Goal: Task Accomplishment & Management: Complete application form

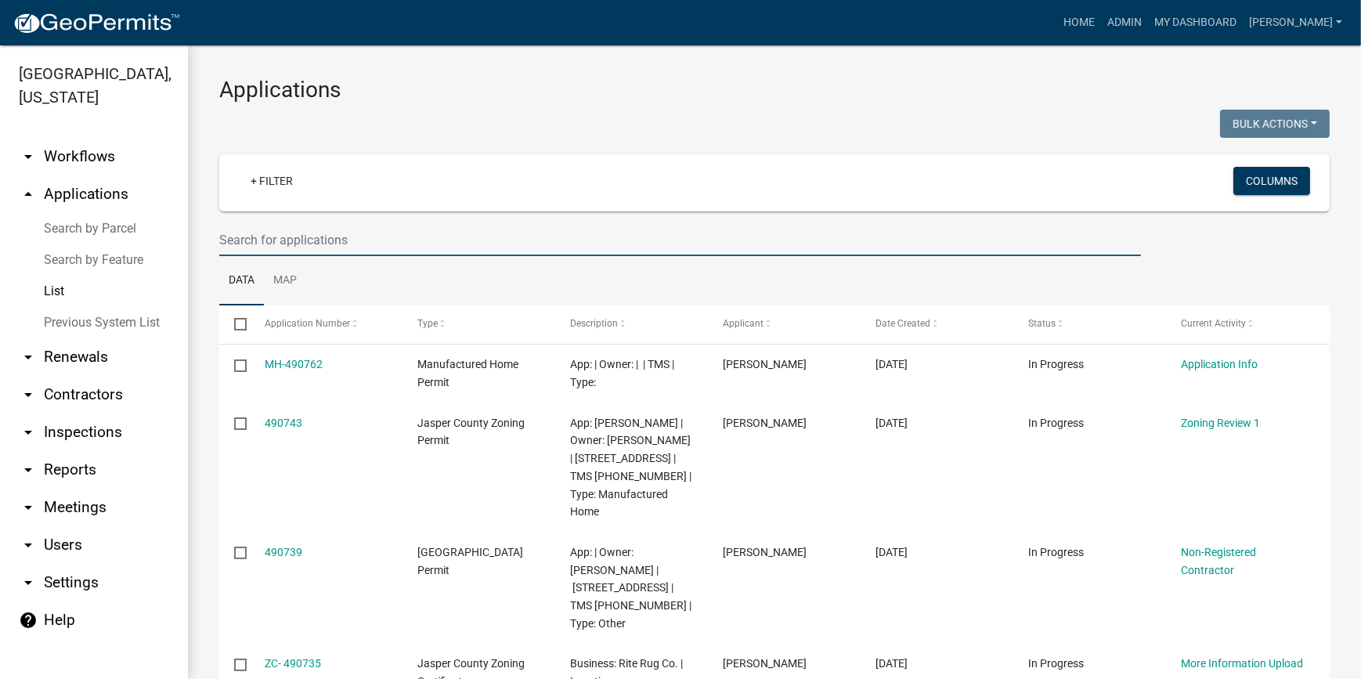
click at [414, 261] on ul "Data Map" at bounding box center [774, 280] width 1111 height 49
click at [414, 251] on input "text" at bounding box center [680, 240] width 922 height 32
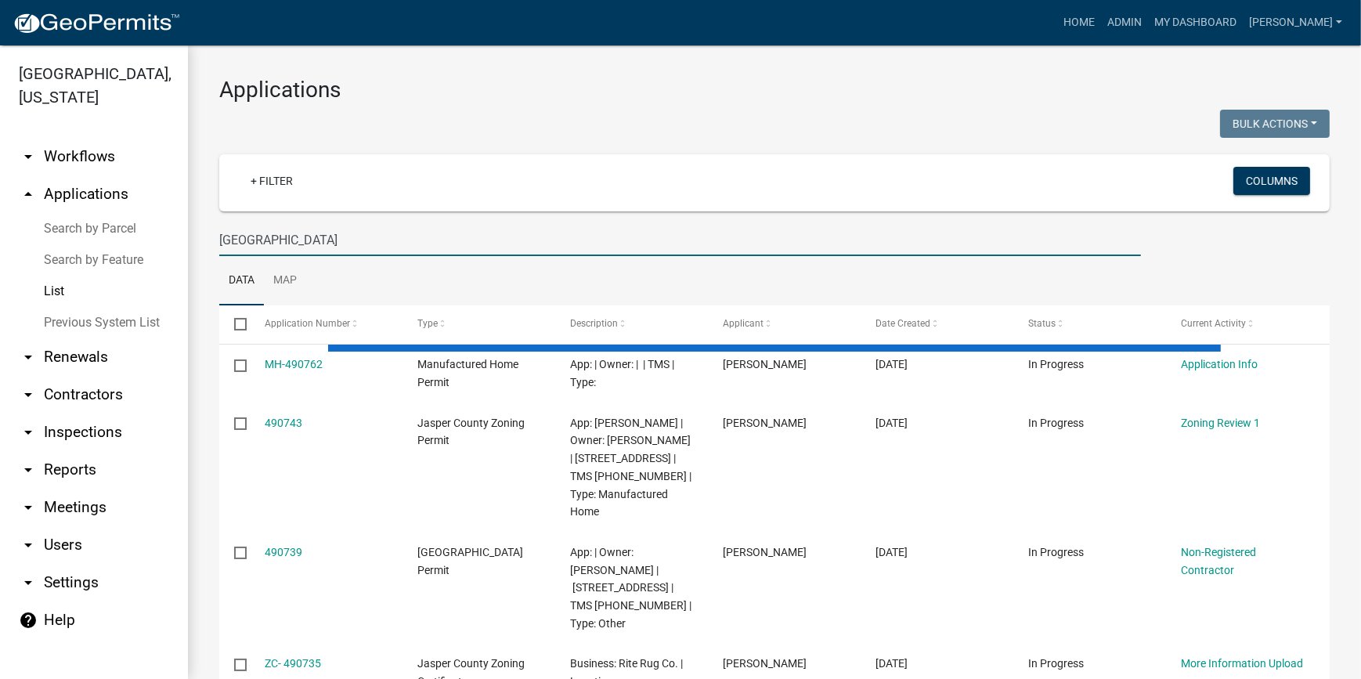
type input "234 bees creek"
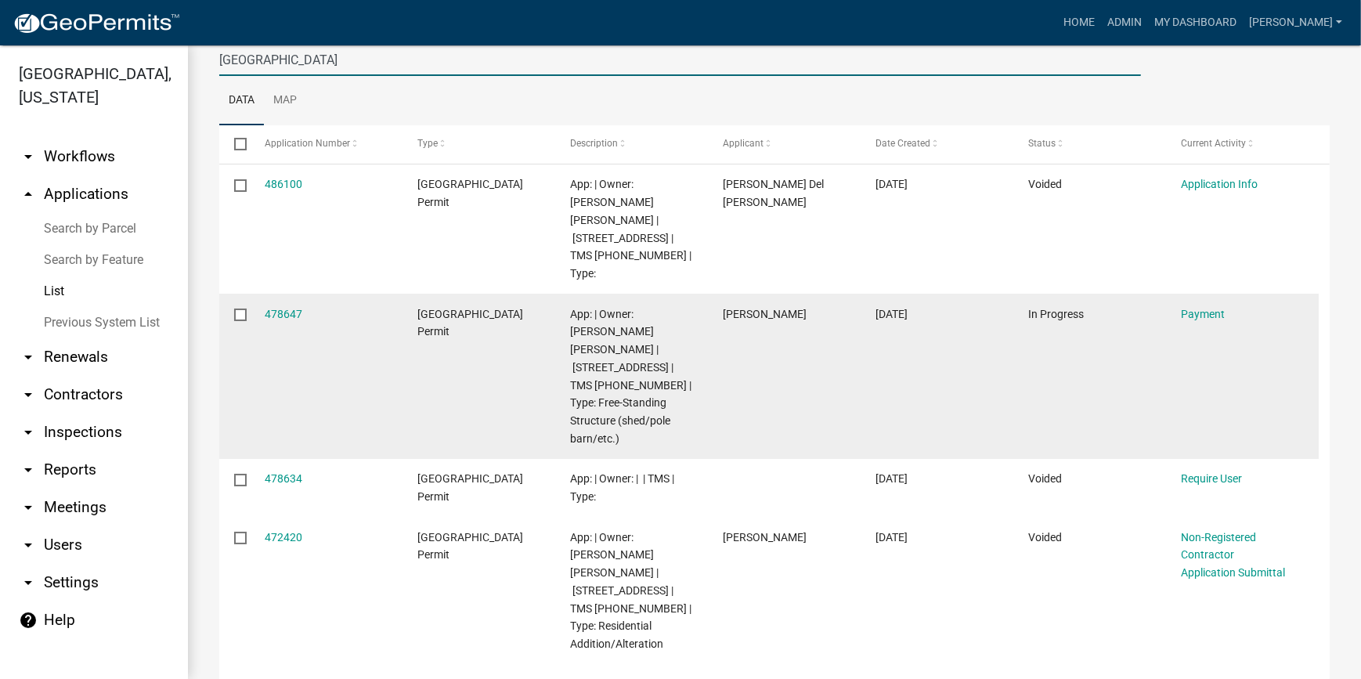
scroll to position [213, 0]
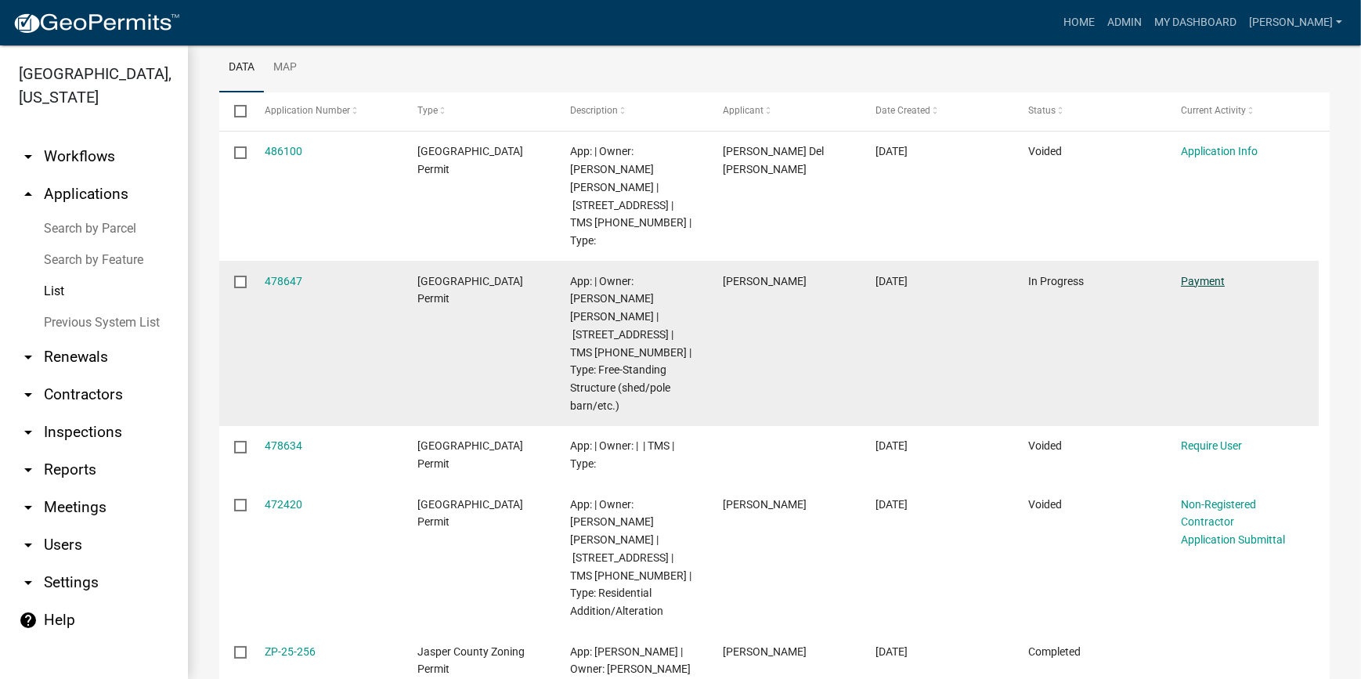
click at [1200, 275] on link "Payment" at bounding box center [1203, 281] width 44 height 13
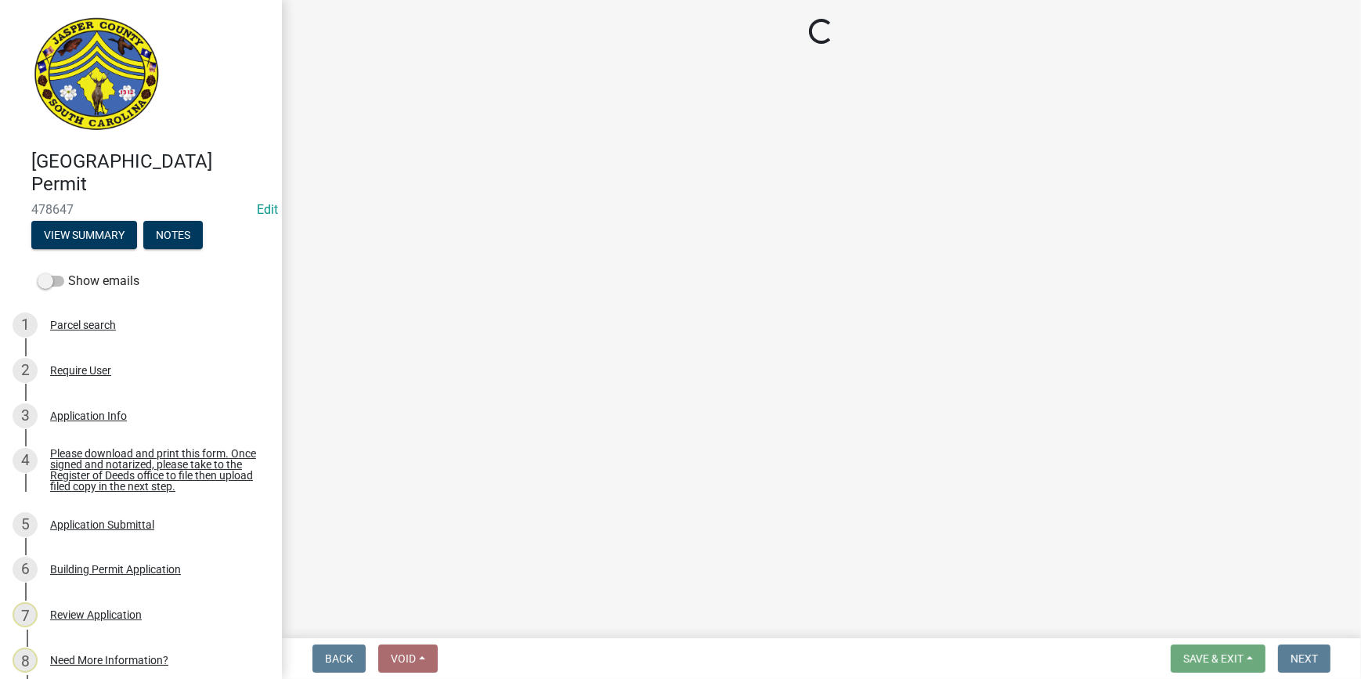
select select "3: 3"
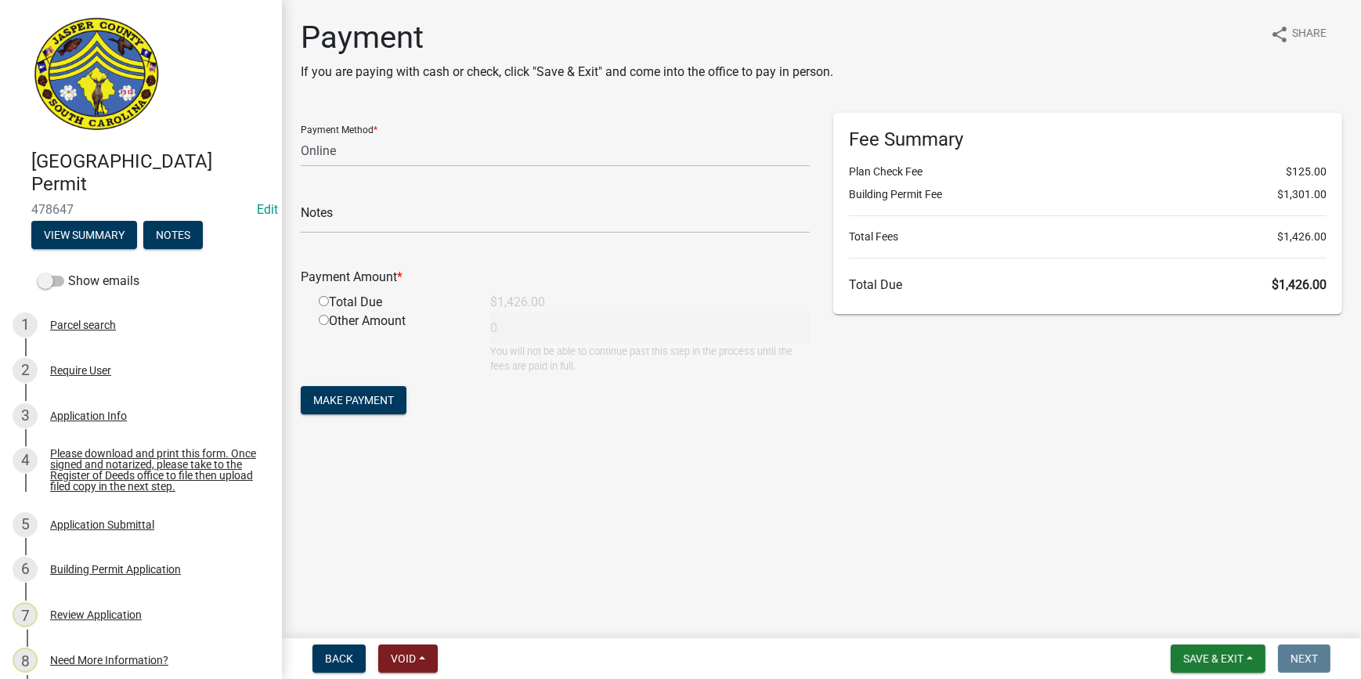
click at [321, 301] on input "radio" at bounding box center [324, 301] width 10 height 10
radio input "true"
type input "1426"
click at [342, 396] on span "Make Payment" at bounding box center [353, 400] width 81 height 13
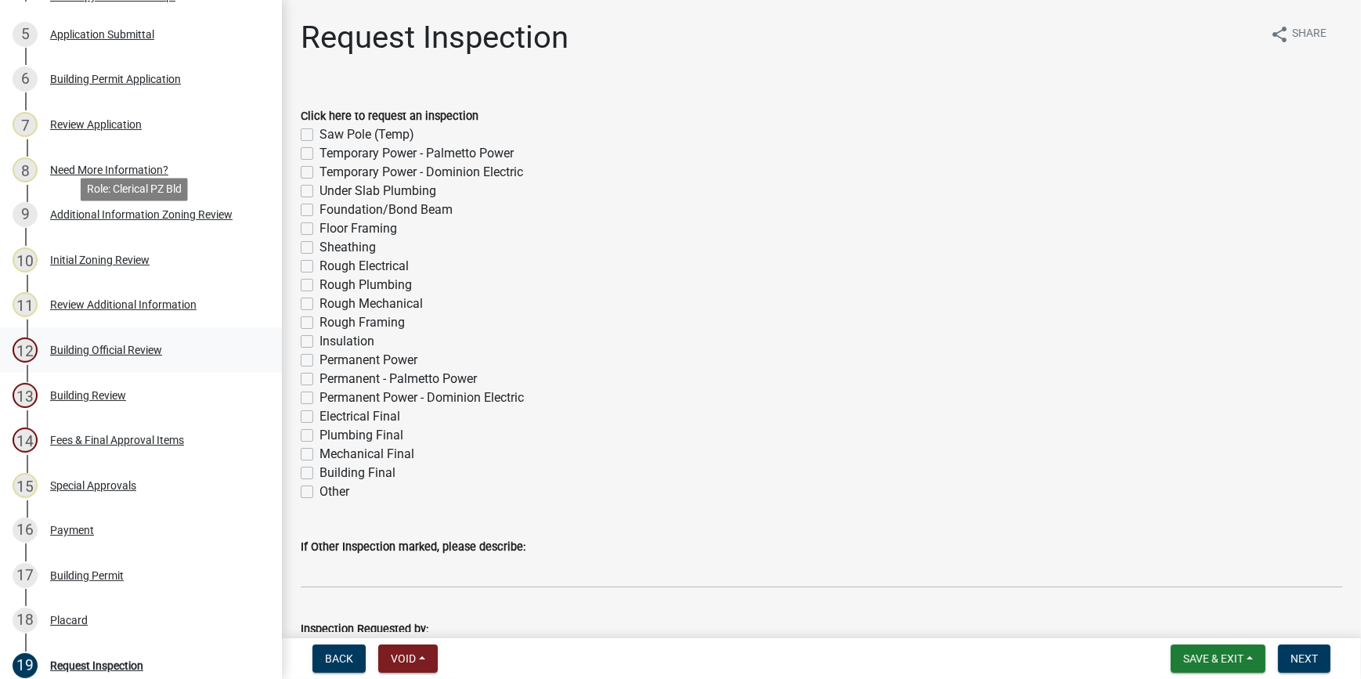
scroll to position [569, 0]
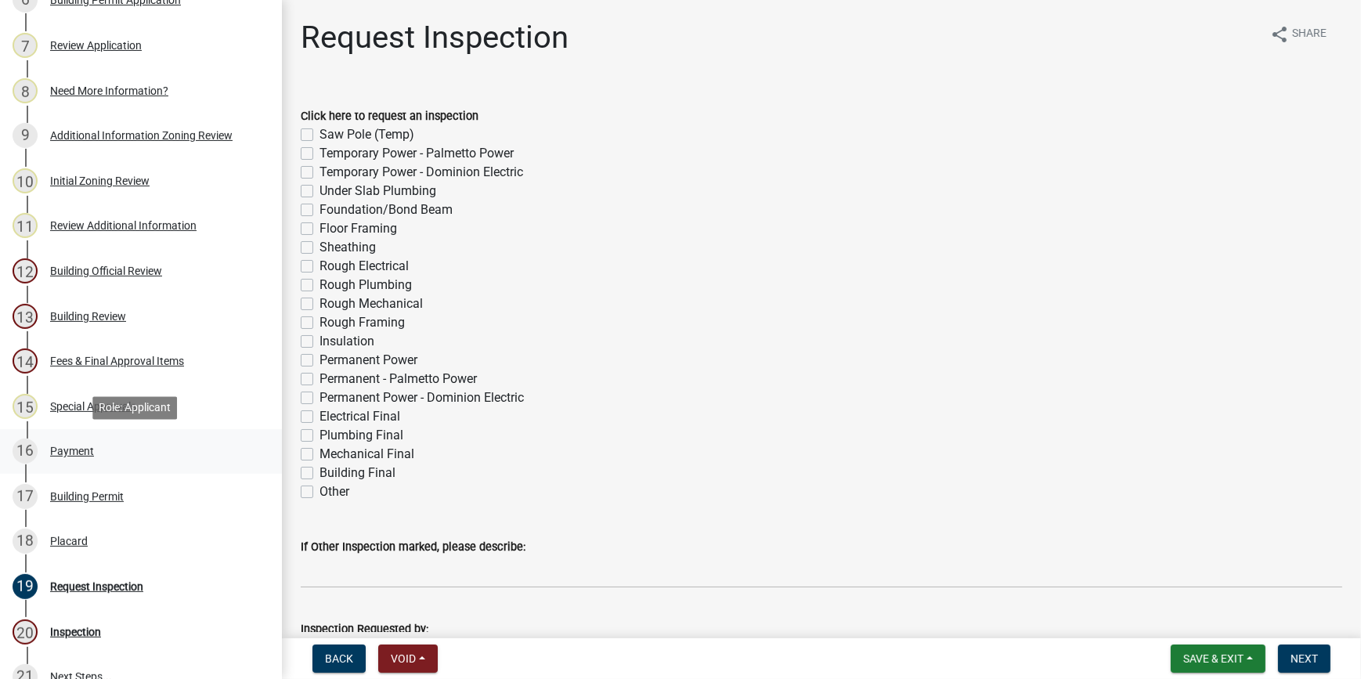
click at [85, 450] on div "Payment" at bounding box center [72, 451] width 44 height 11
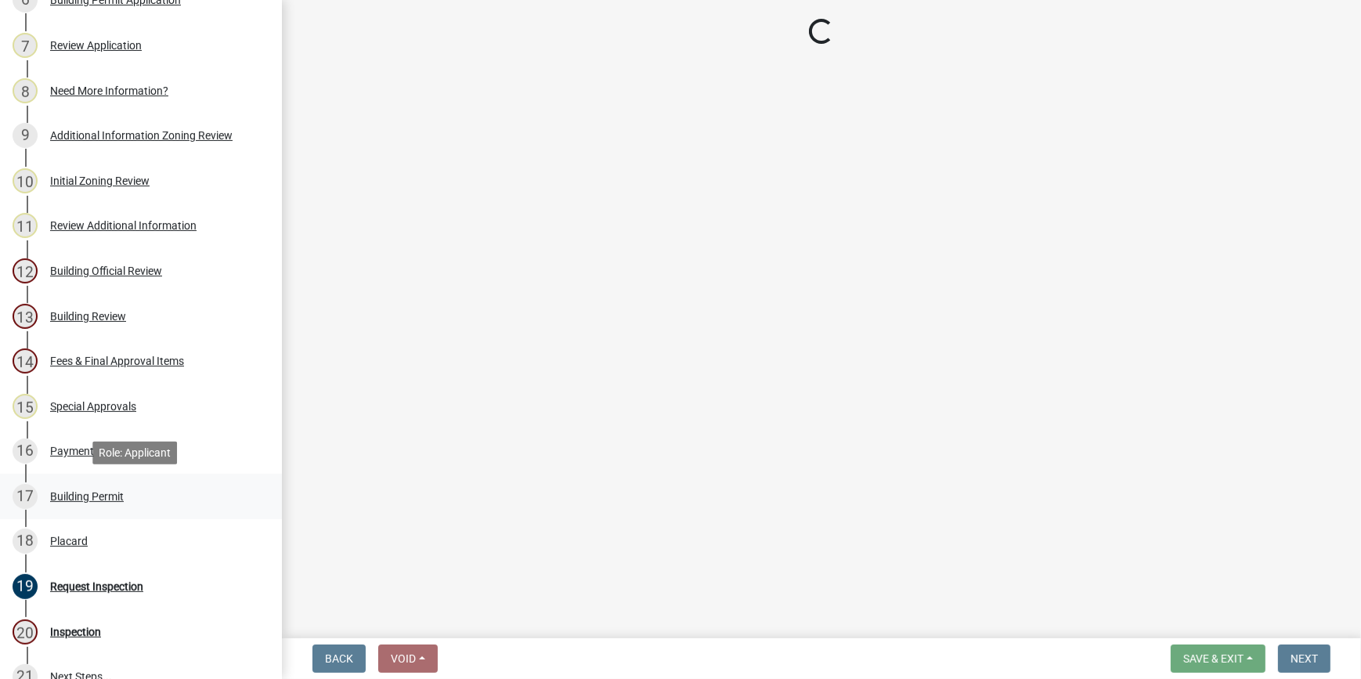
click at [74, 491] on div "Building Permit" at bounding box center [87, 496] width 74 height 11
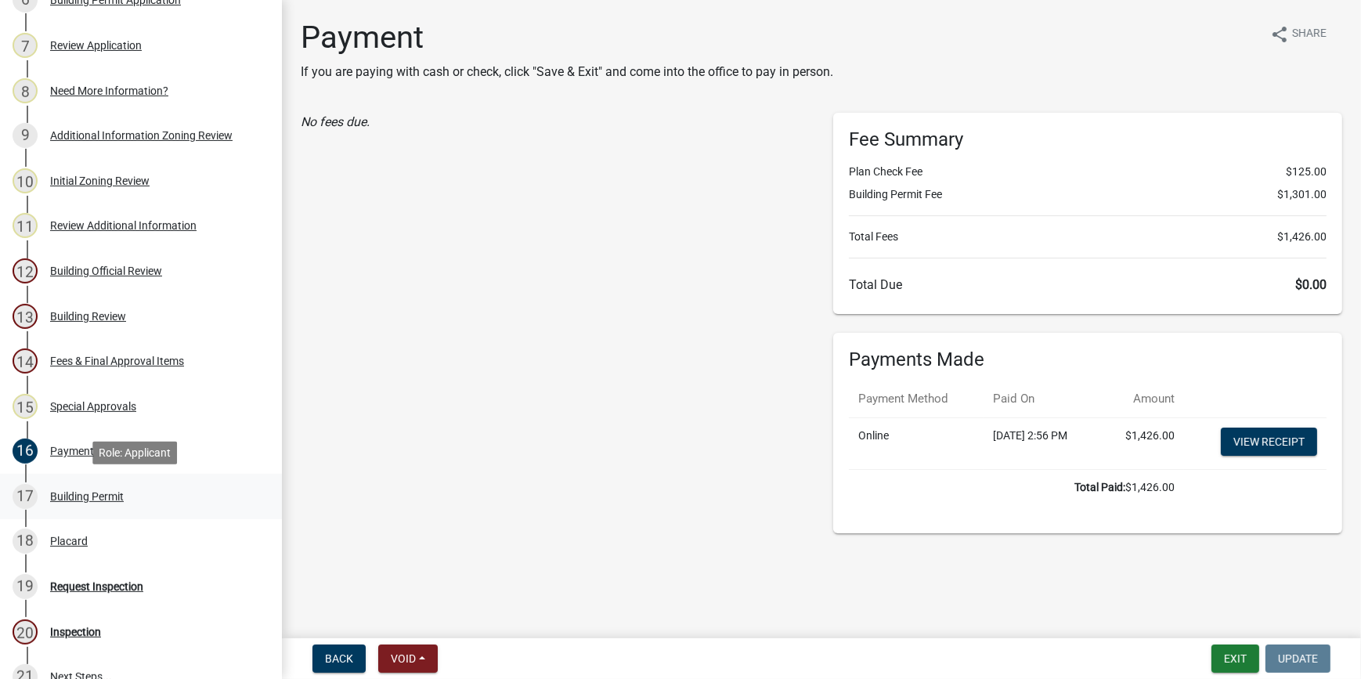
click at [67, 500] on div "Building Permit" at bounding box center [87, 496] width 74 height 11
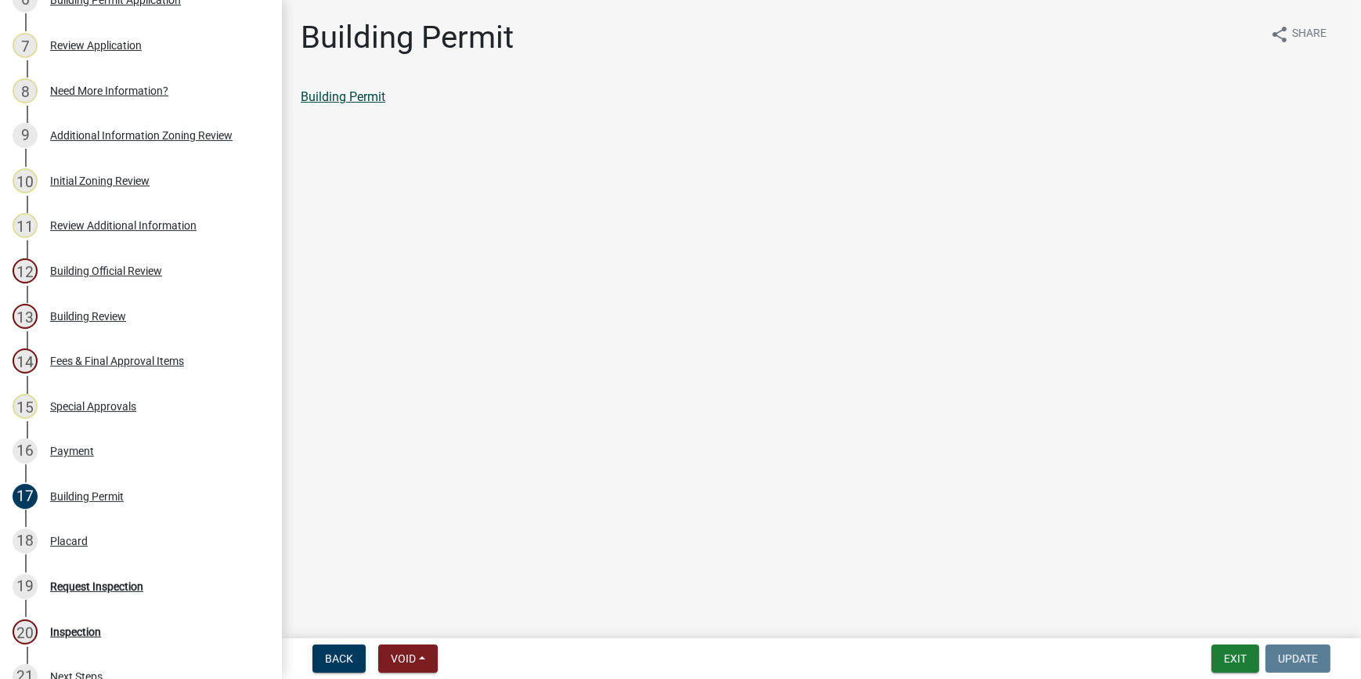
click at [335, 100] on link "Building Permit" at bounding box center [343, 96] width 85 height 15
click at [66, 543] on div "Placard" at bounding box center [69, 541] width 38 height 11
click at [322, 96] on link "Placard" at bounding box center [322, 96] width 42 height 15
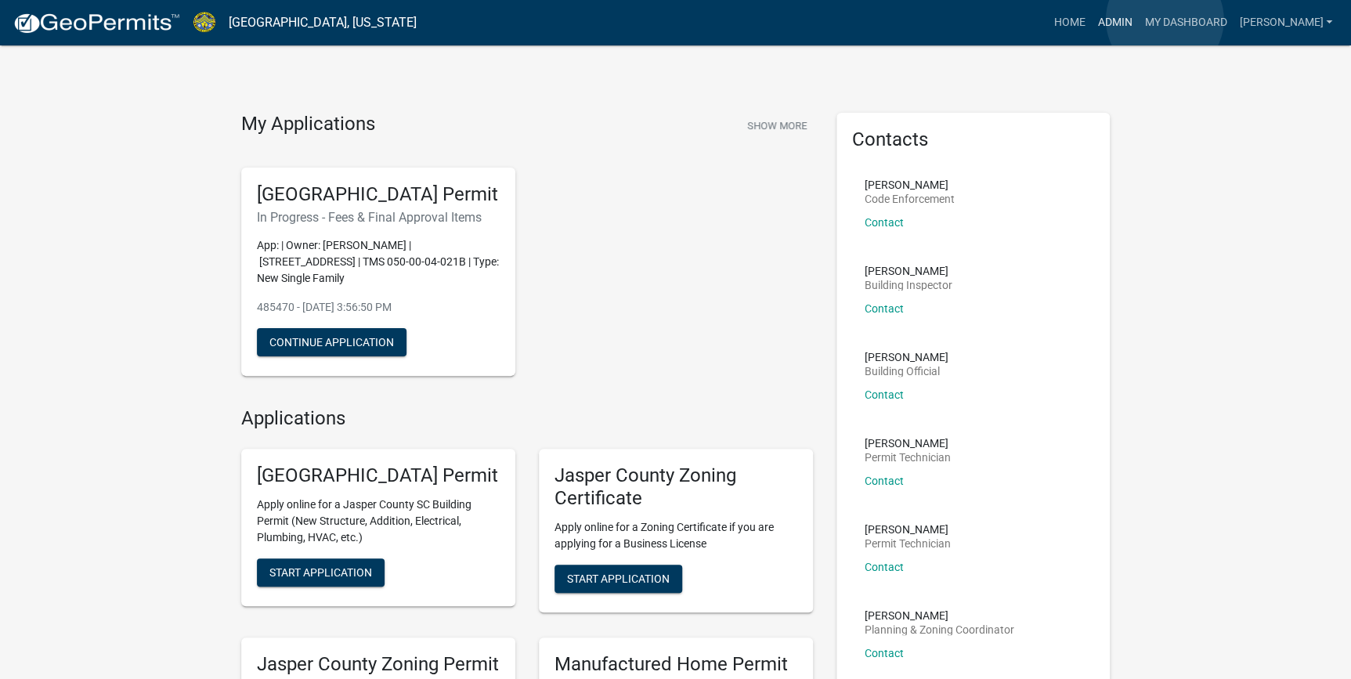
click at [1138, 20] on link "Admin" at bounding box center [1114, 23] width 47 height 30
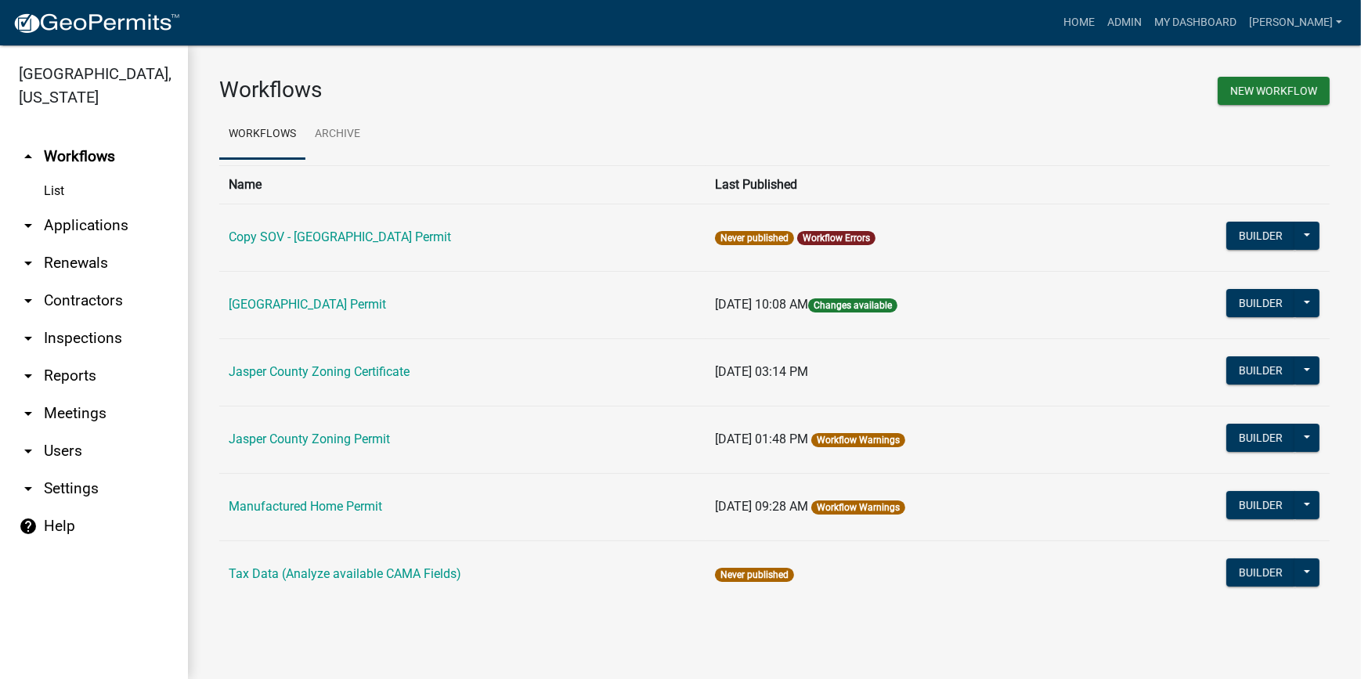
click at [100, 230] on link "arrow_drop_down Applications" at bounding box center [94, 226] width 188 height 38
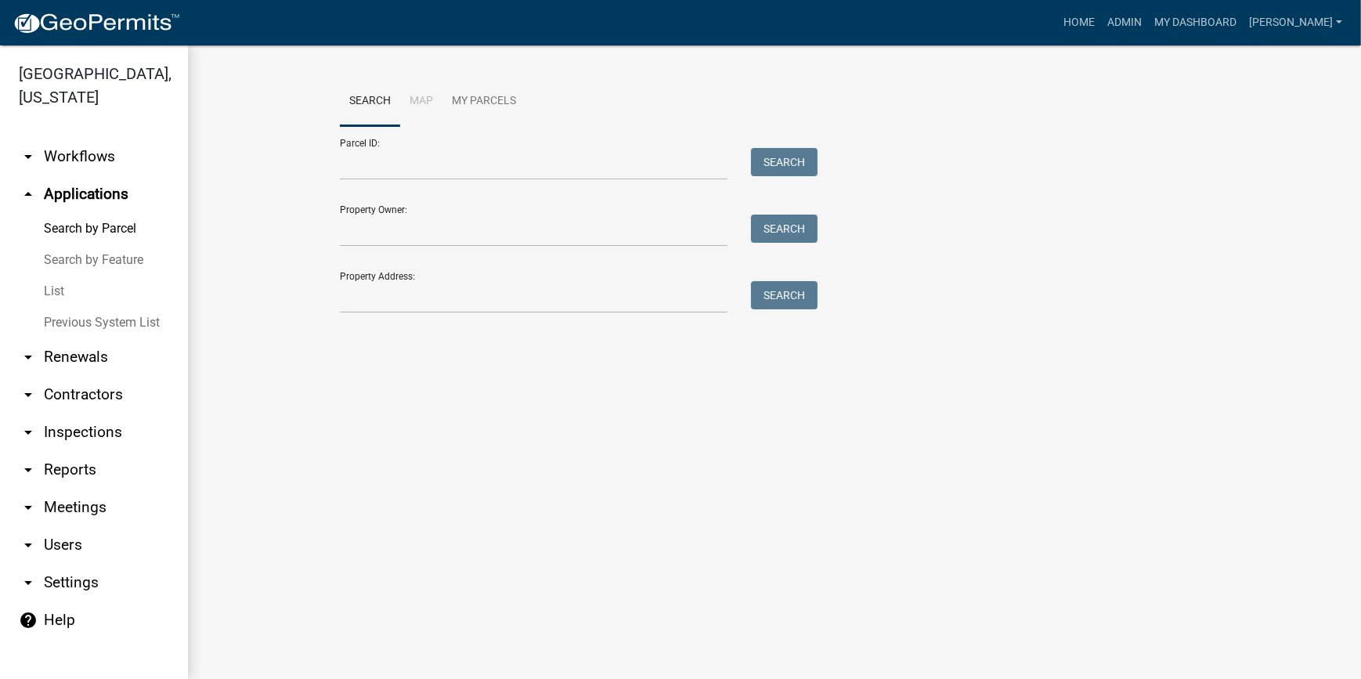
click at [39, 298] on link "List" at bounding box center [94, 291] width 188 height 31
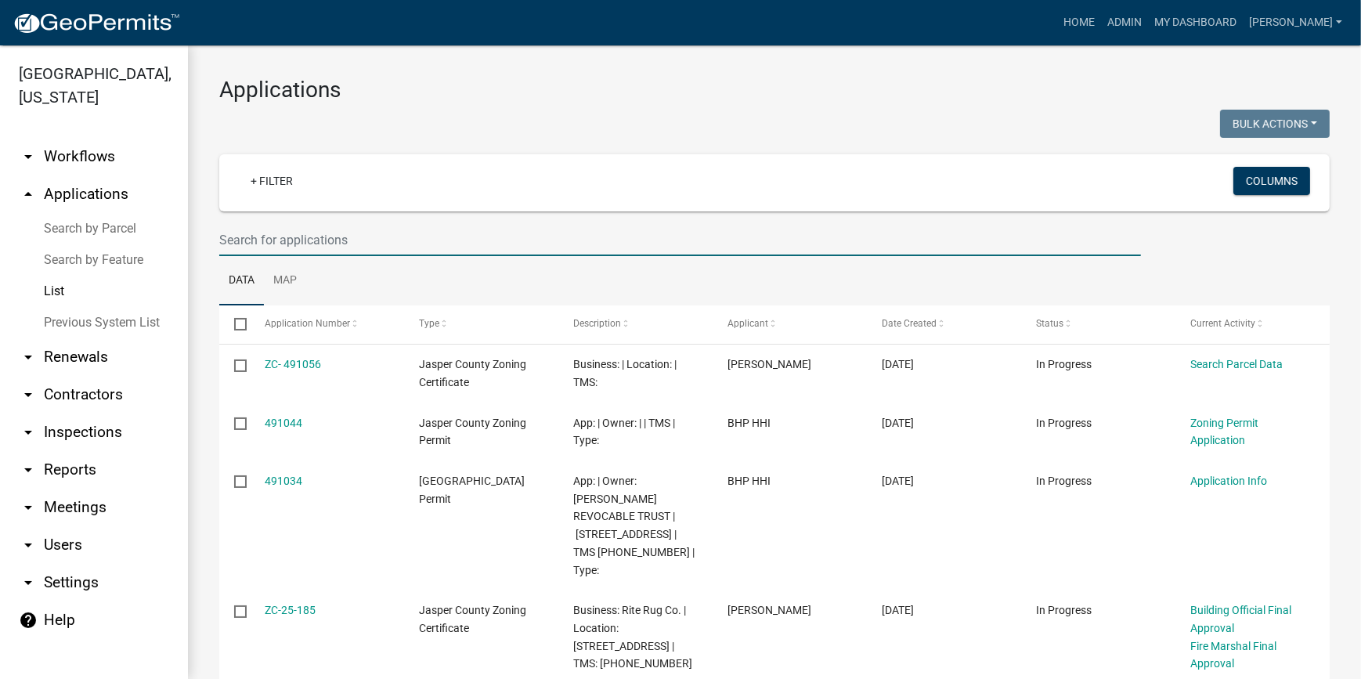
click at [336, 235] on input "text" at bounding box center [680, 240] width 922 height 32
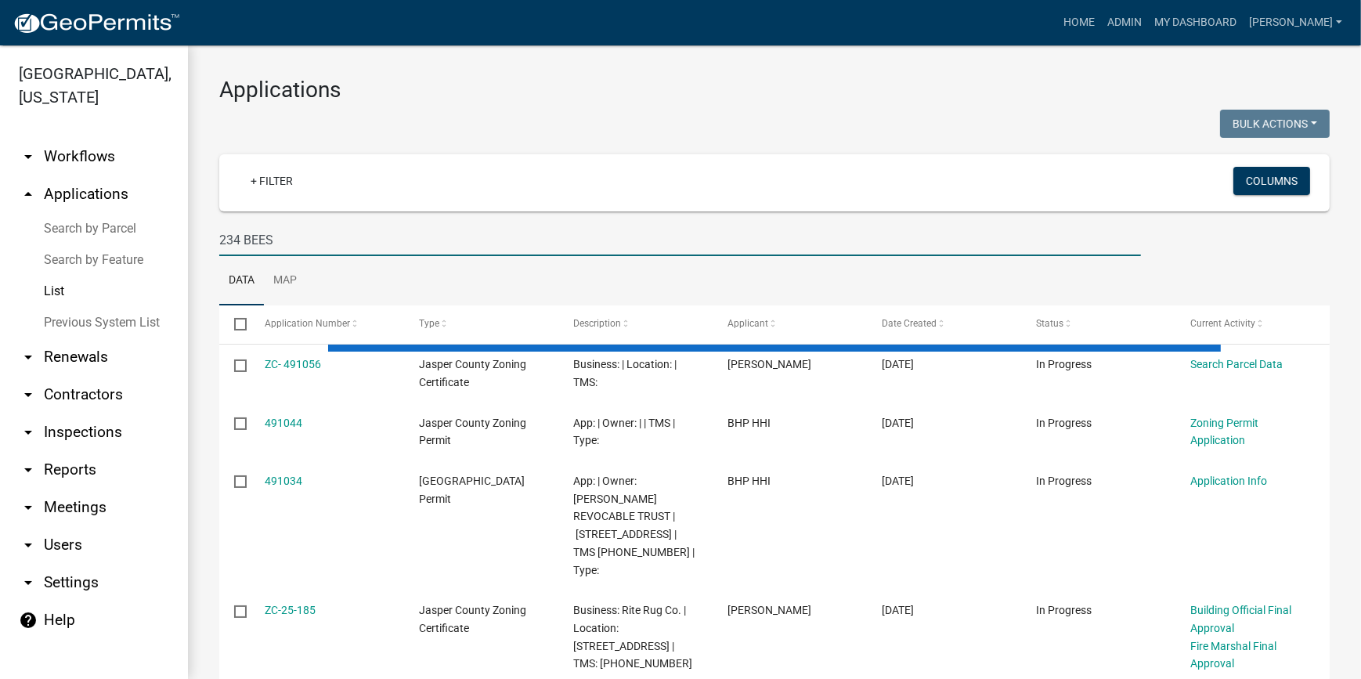
type input "234 BEES"
